Goal: Task Accomplishment & Management: Manage account settings

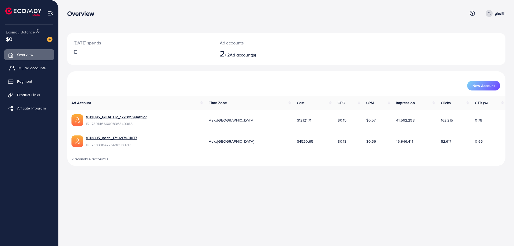
click at [27, 67] on span "My ad accounts" at bounding box center [31, 67] width 27 height 5
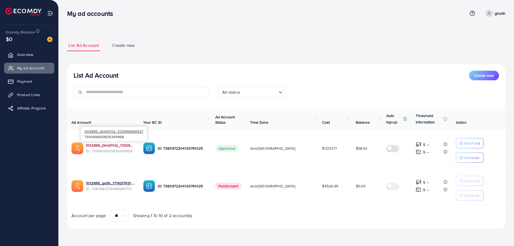
click at [105, 144] on link "1012895_GHAITH2_1720959940127" at bounding box center [110, 145] width 49 height 5
click at [117, 147] on link "1012895_GHAITH2_1720959940127" at bounding box center [110, 145] width 49 height 5
click at [119, 143] on link "1012895_GHAITH2_1720959940127" at bounding box center [110, 145] width 49 height 5
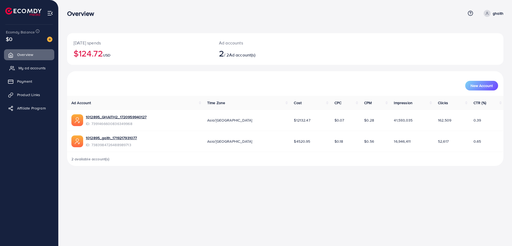
click at [32, 69] on span "My ad accounts" at bounding box center [31, 67] width 27 height 5
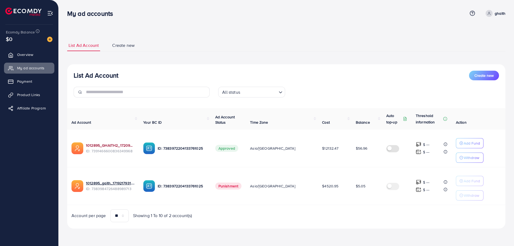
click at [126, 144] on link "1012895_GHAITH2_1720959940127" at bounding box center [110, 145] width 49 height 5
